Goal: Task Accomplishment & Management: Use online tool/utility

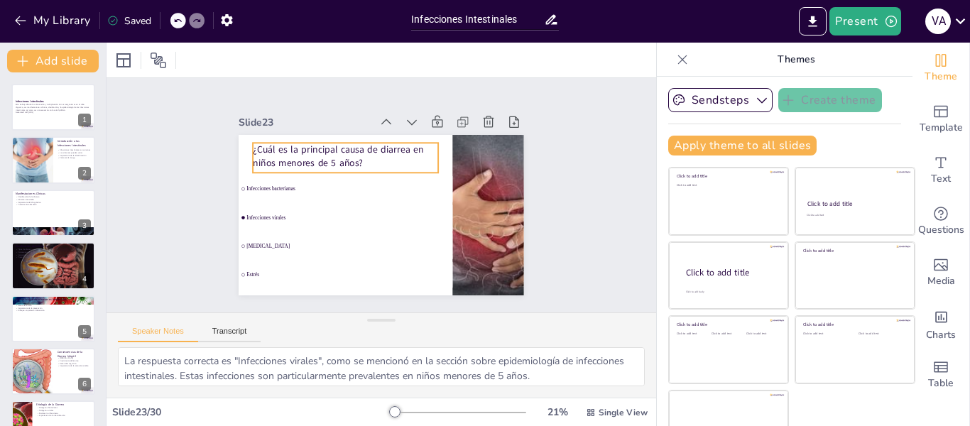
checkbox input "true"
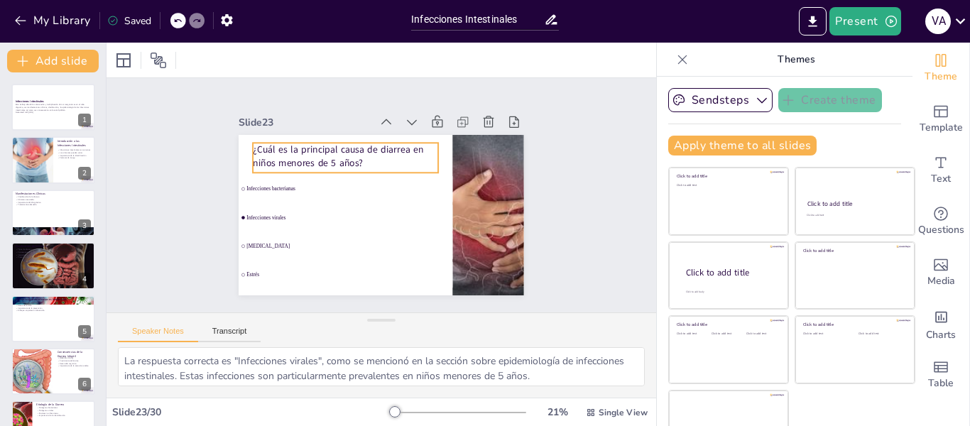
checkbox input "true"
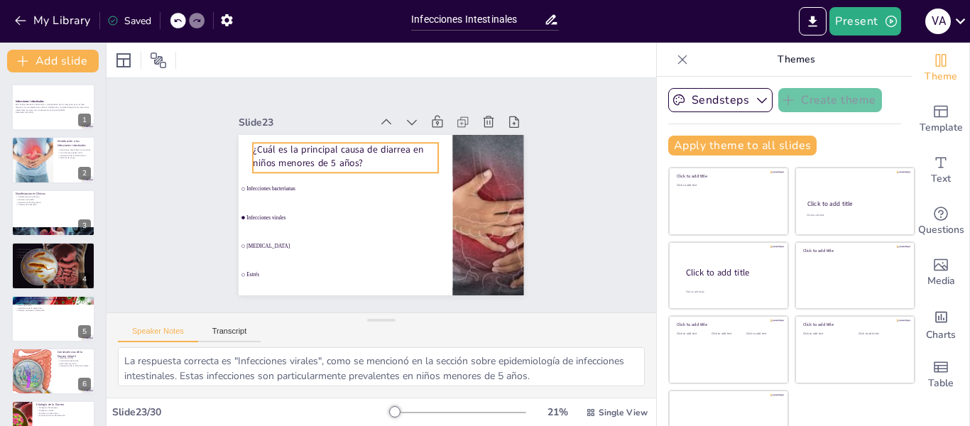
checkbox input "true"
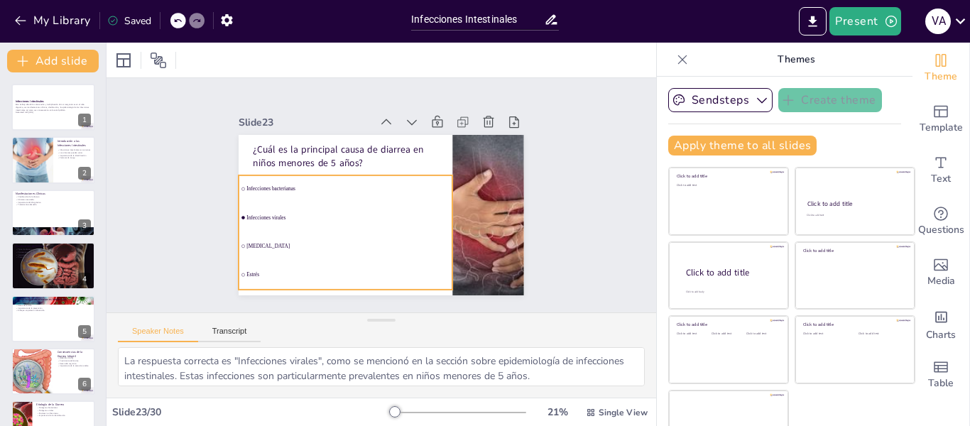
click at [258, 214] on span "Infecciones virales" at bounding box center [348, 217] width 204 height 6
checkbox input "true"
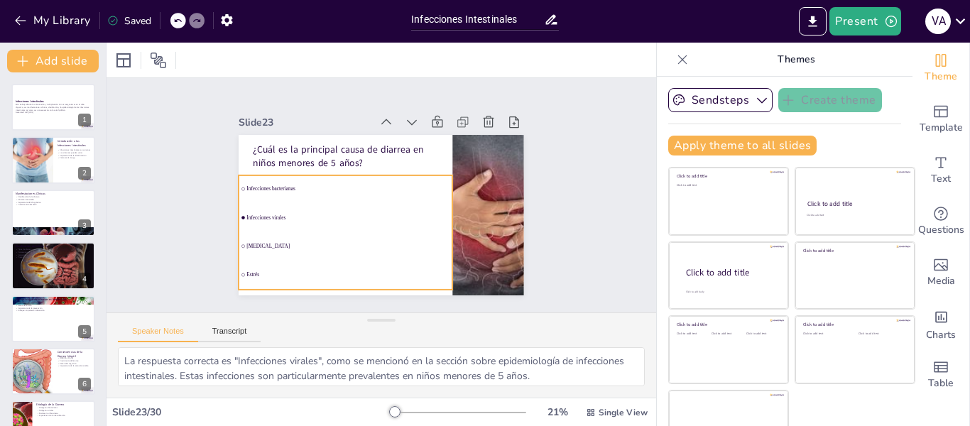
checkbox input "true"
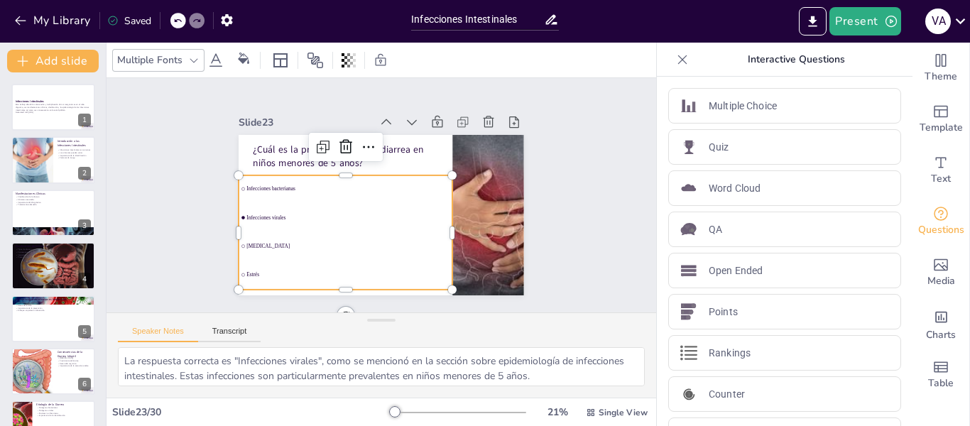
checkbox input "true"
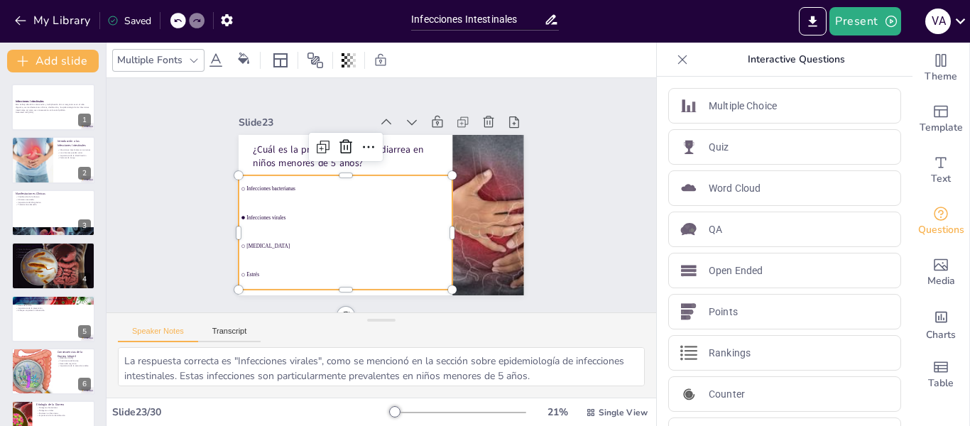
checkbox input "true"
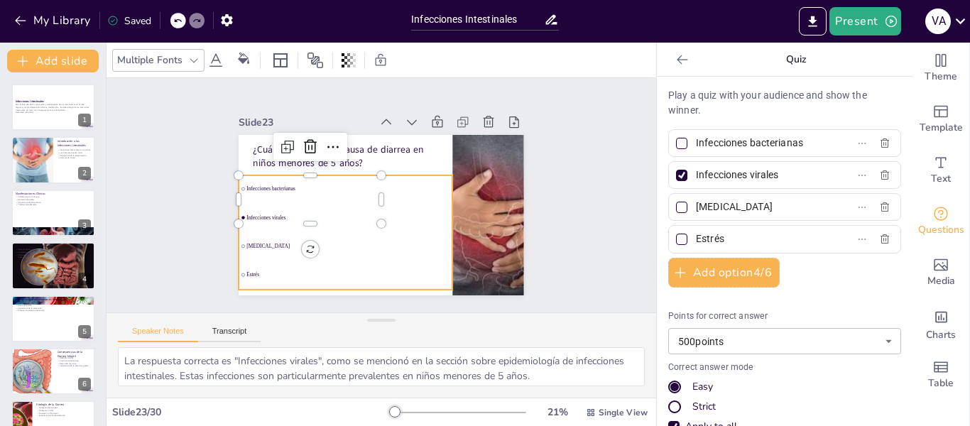
scroll to position [1020, 0]
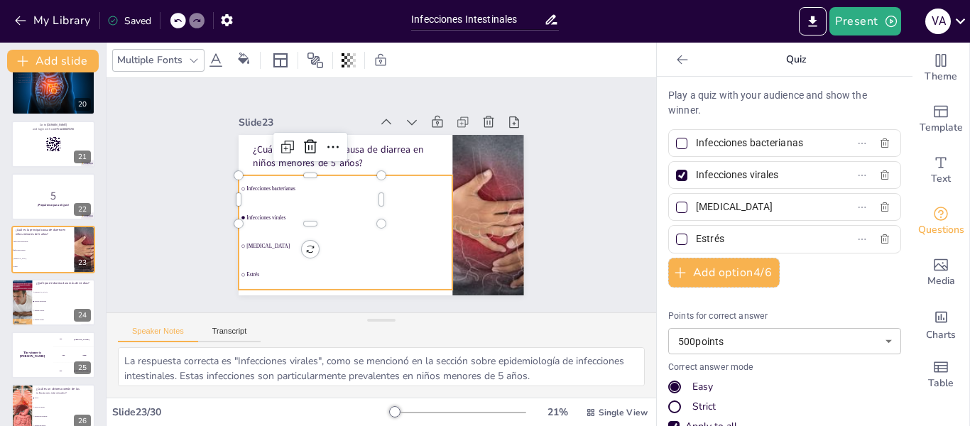
checkbox input "true"
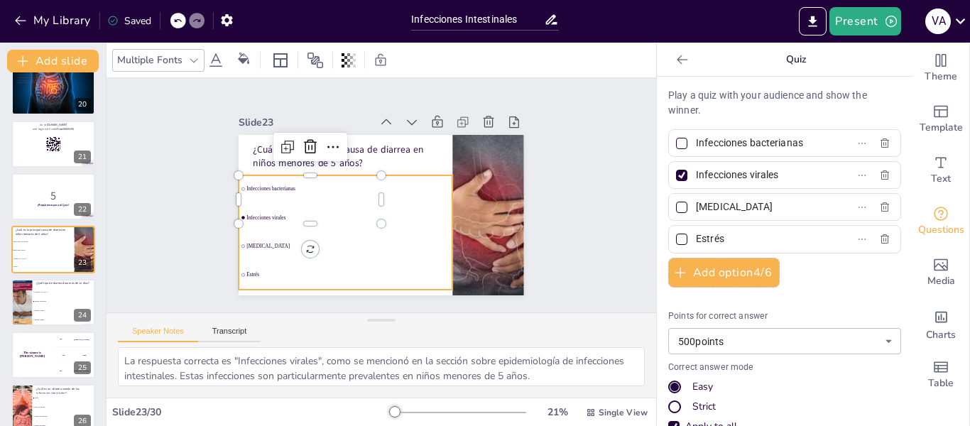
checkbox input "true"
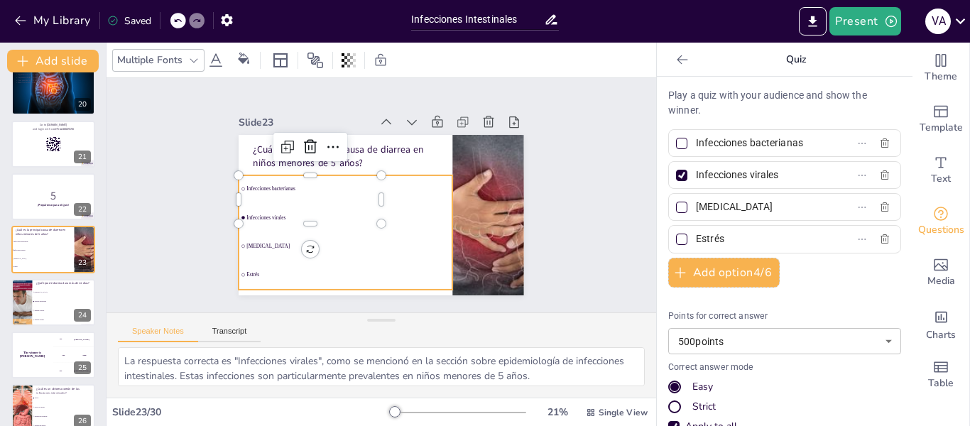
checkbox input "true"
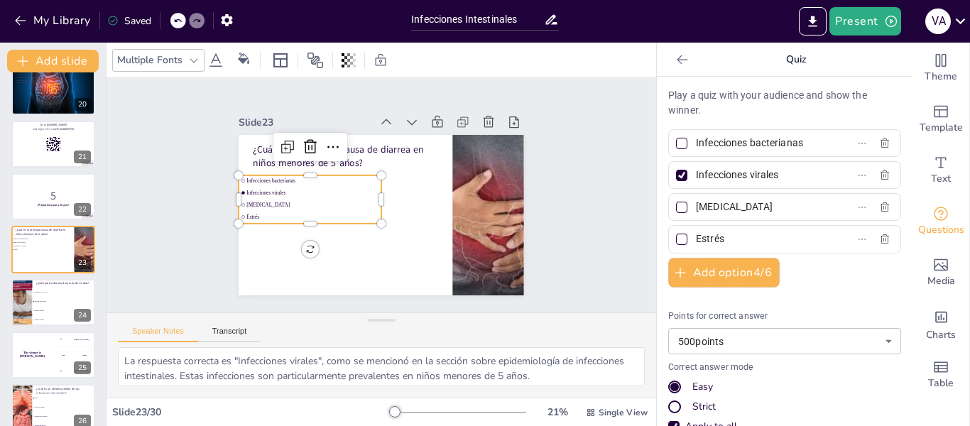
checkbox input "true"
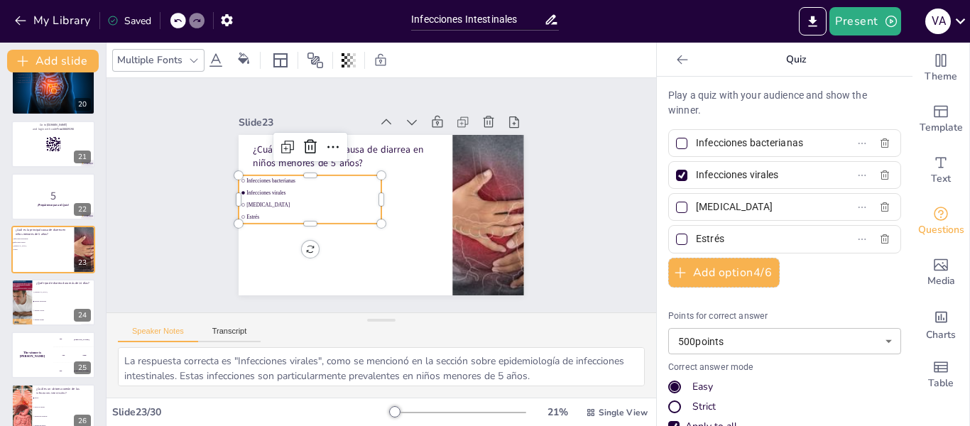
checkbox input "true"
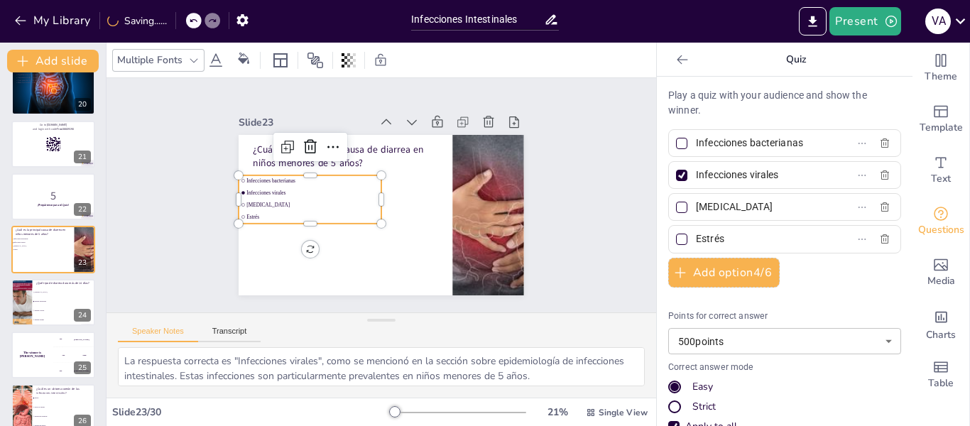
checkbox input "true"
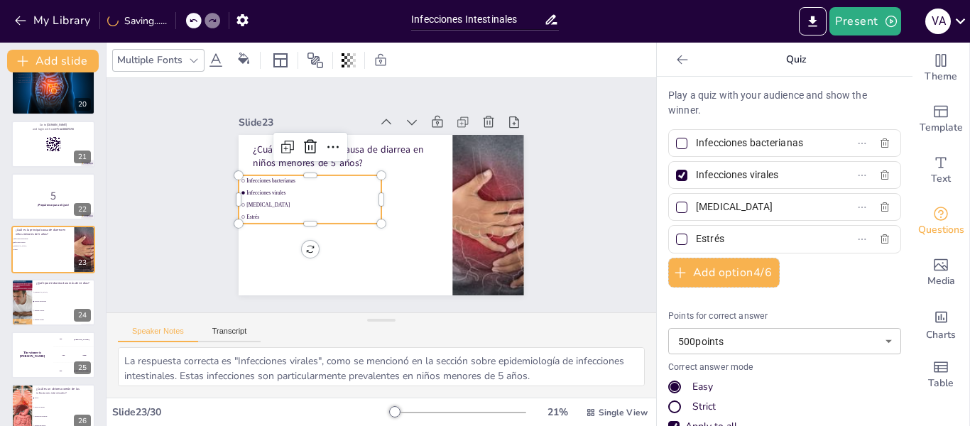
checkbox input "true"
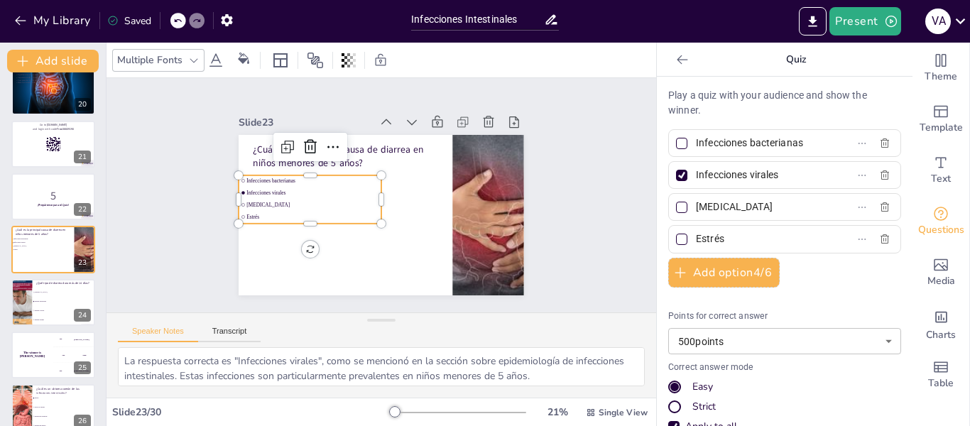
checkbox input "true"
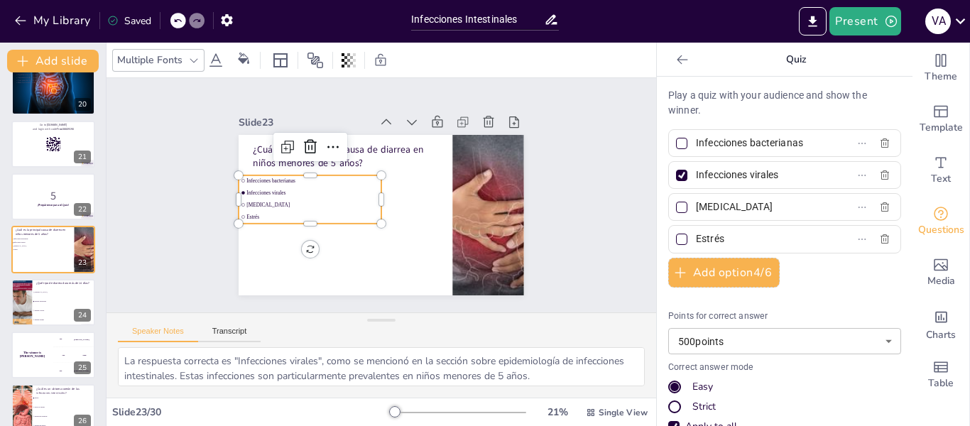
checkbox input "true"
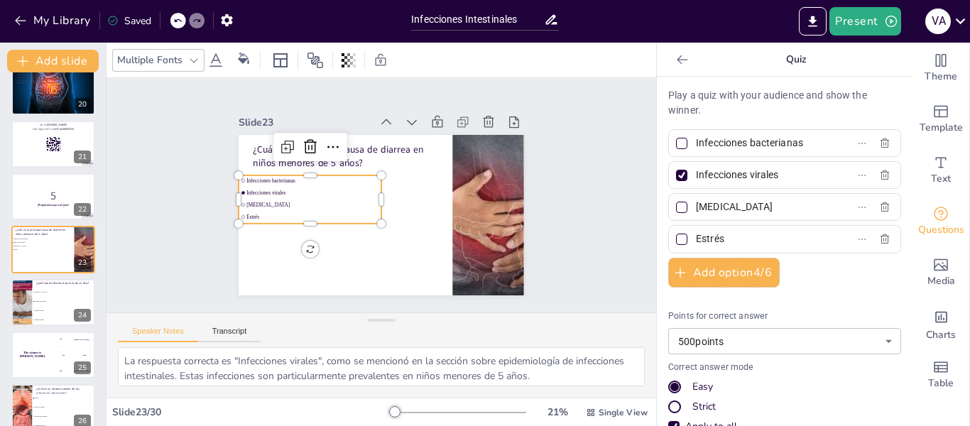
checkbox input "true"
